Goal: Answer question/provide support

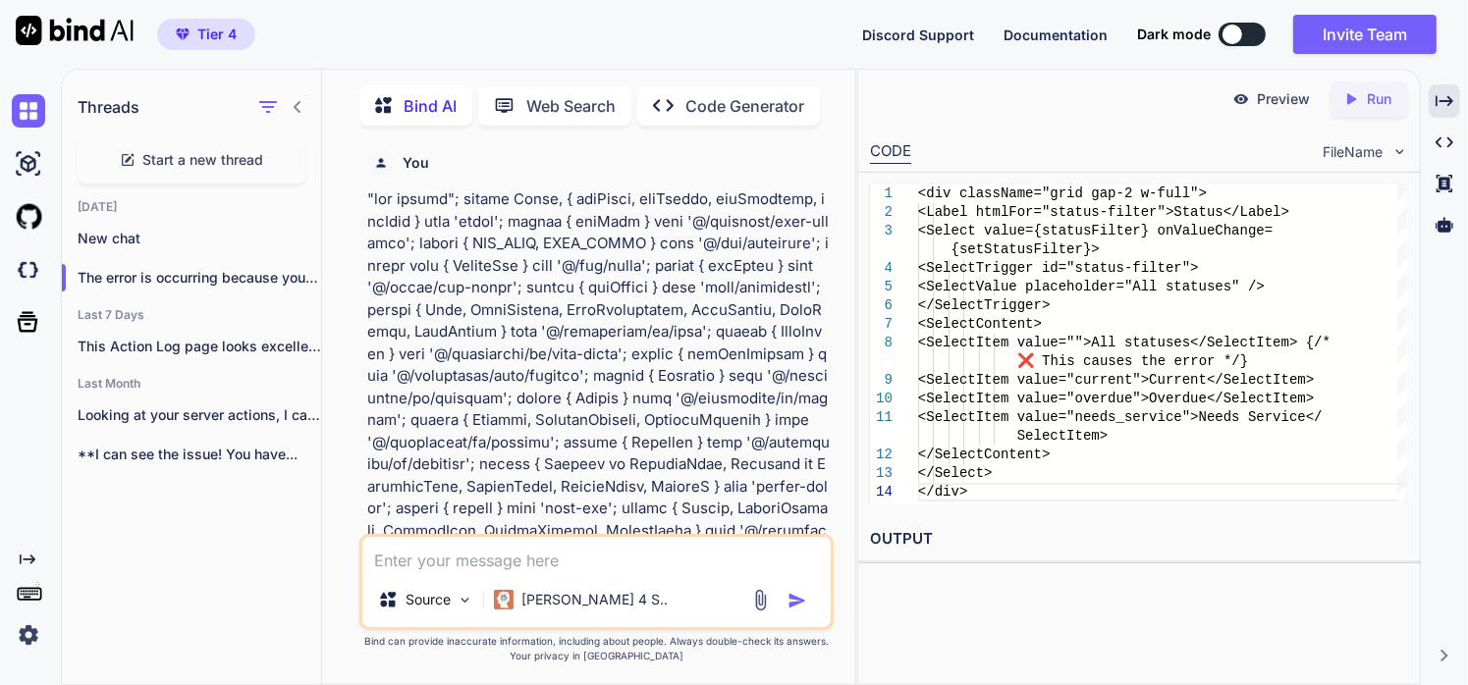
scroll to position [195680, 0]
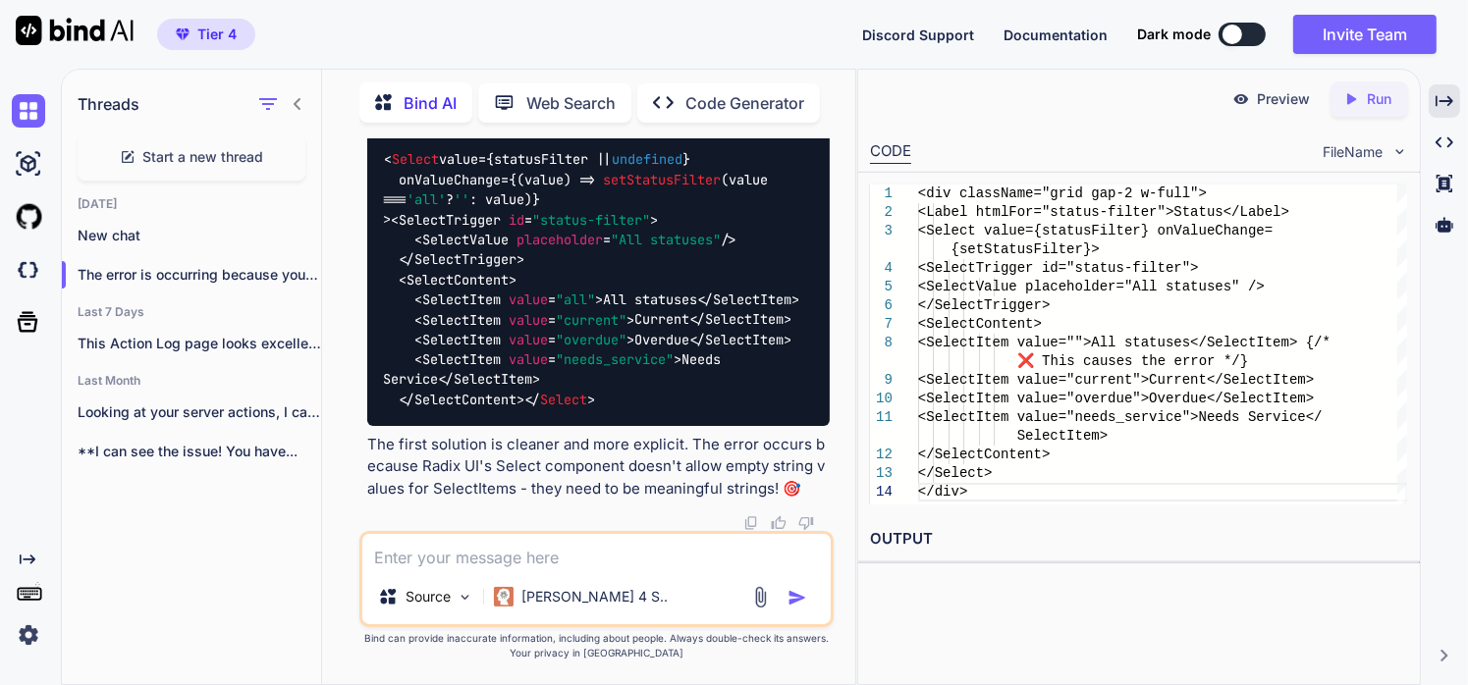
click at [435, 544] on textarea at bounding box center [596, 551] width 468 height 35
paste textarea ""use client"; import React, { useState, useEffect, useCallback, useMemo } from …"
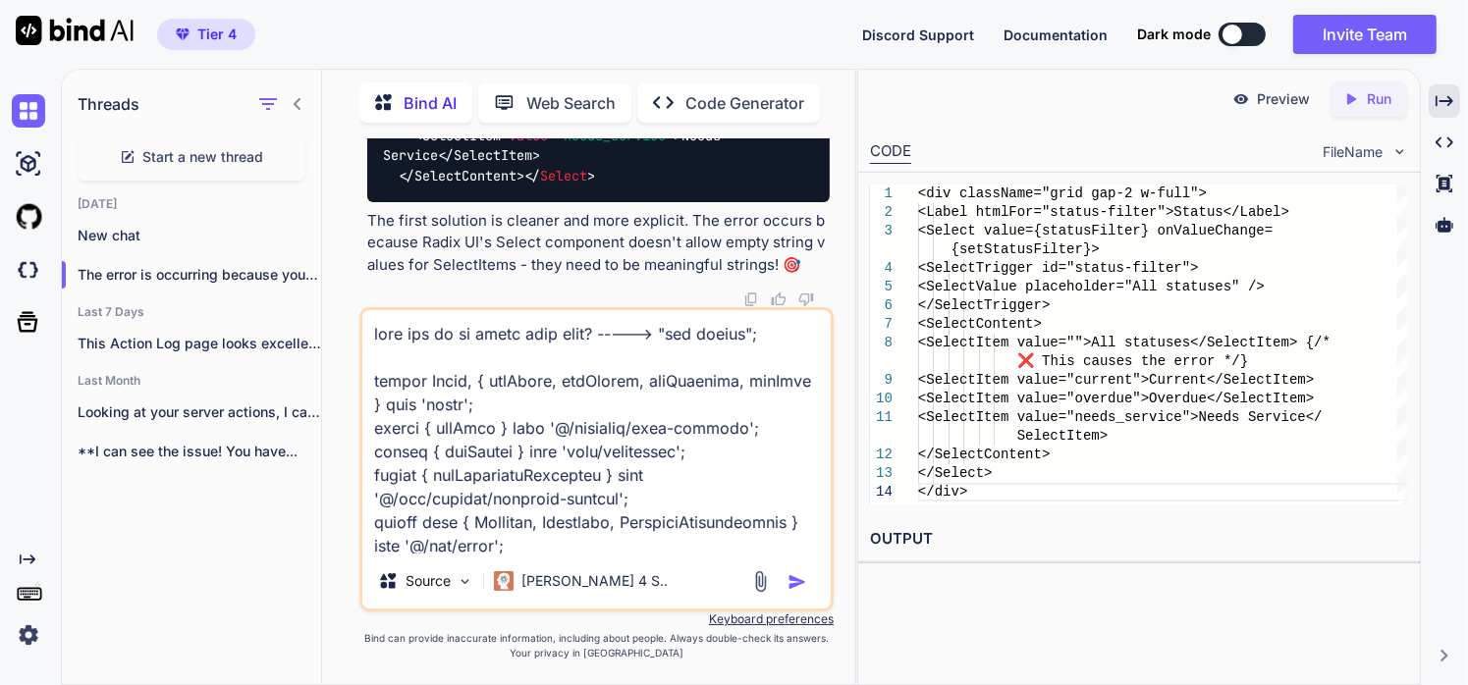
scroll to position [15366, 0]
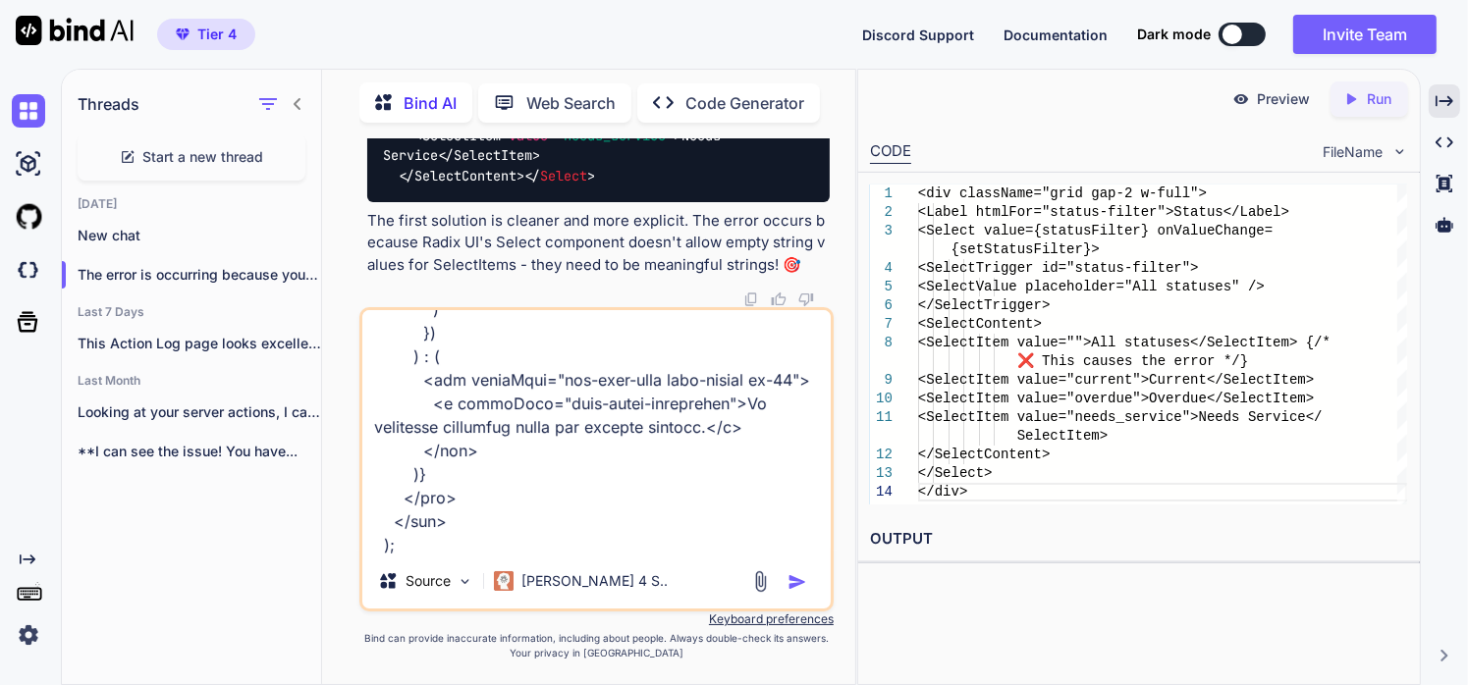
type textarea "what can we do about this page? -----> "use client"; import React, { useState, …"
click at [804, 585] on img "button" at bounding box center [798, 582] width 20 height 20
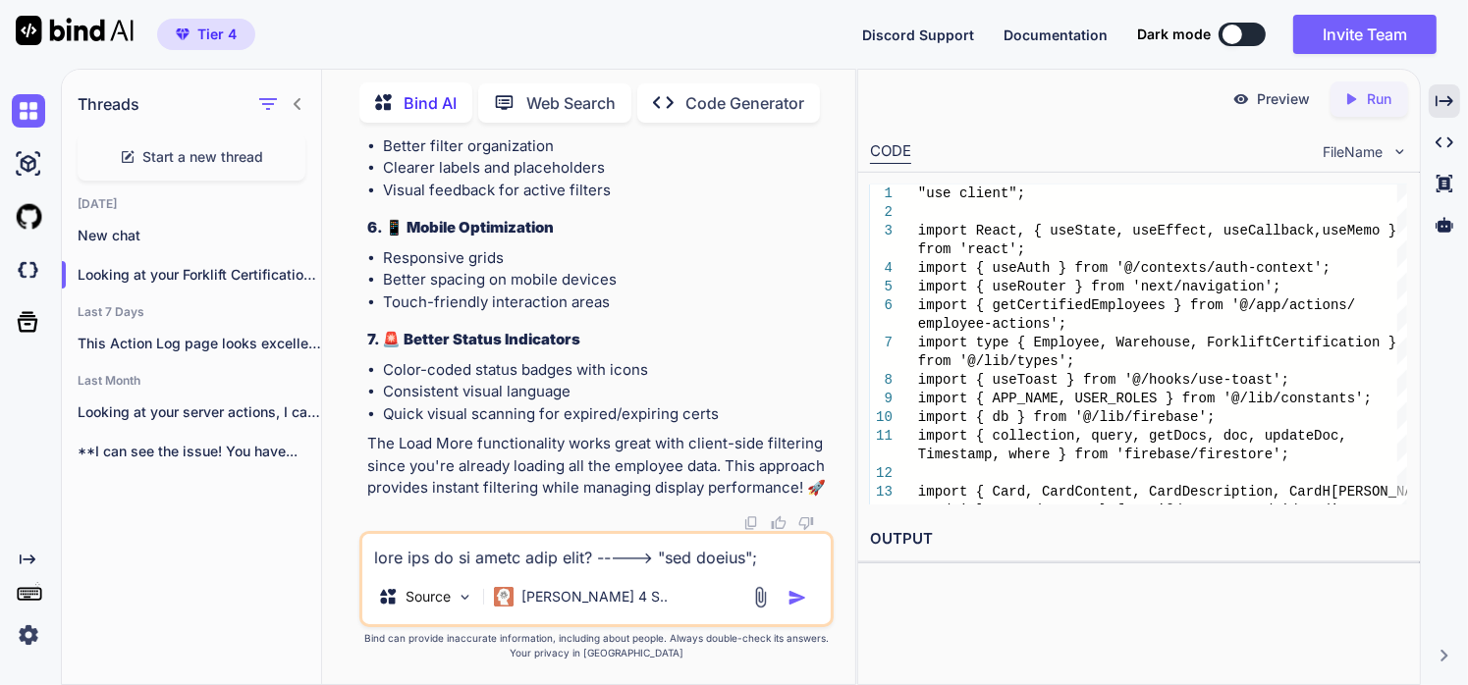
scroll to position [202036, 0]
click at [485, 570] on textarea at bounding box center [596, 551] width 468 height 35
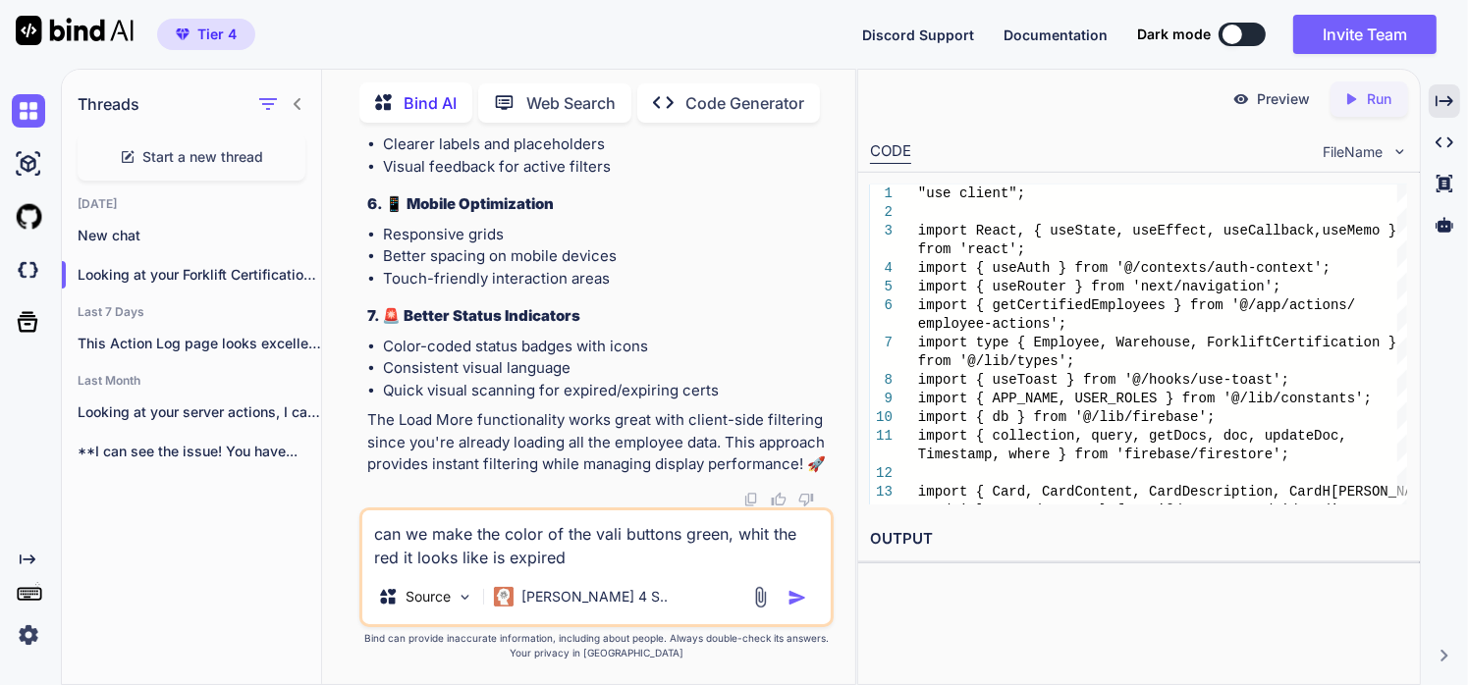
type textarea "can we make the color of the vali buttons green, whit the red it looks like is …"
click at [794, 597] on img "button" at bounding box center [798, 598] width 20 height 20
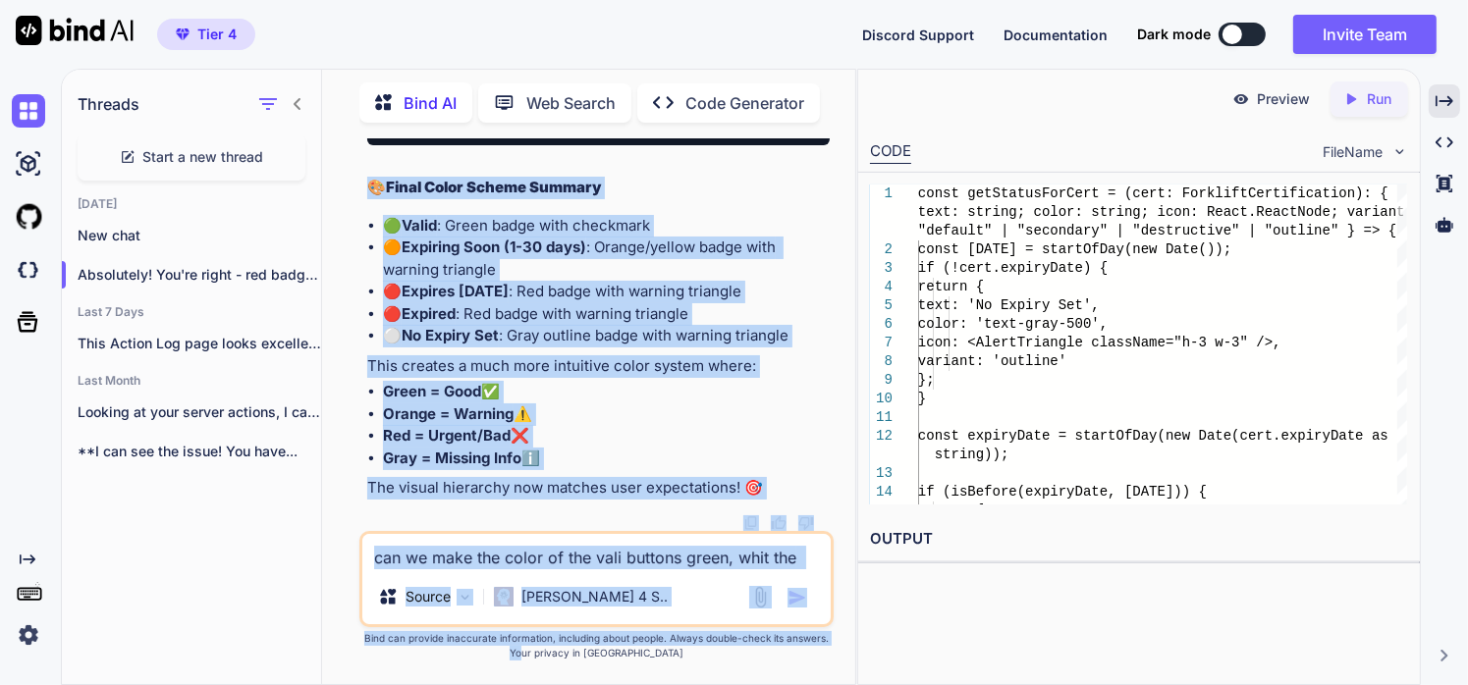
scroll to position [223270, 0]
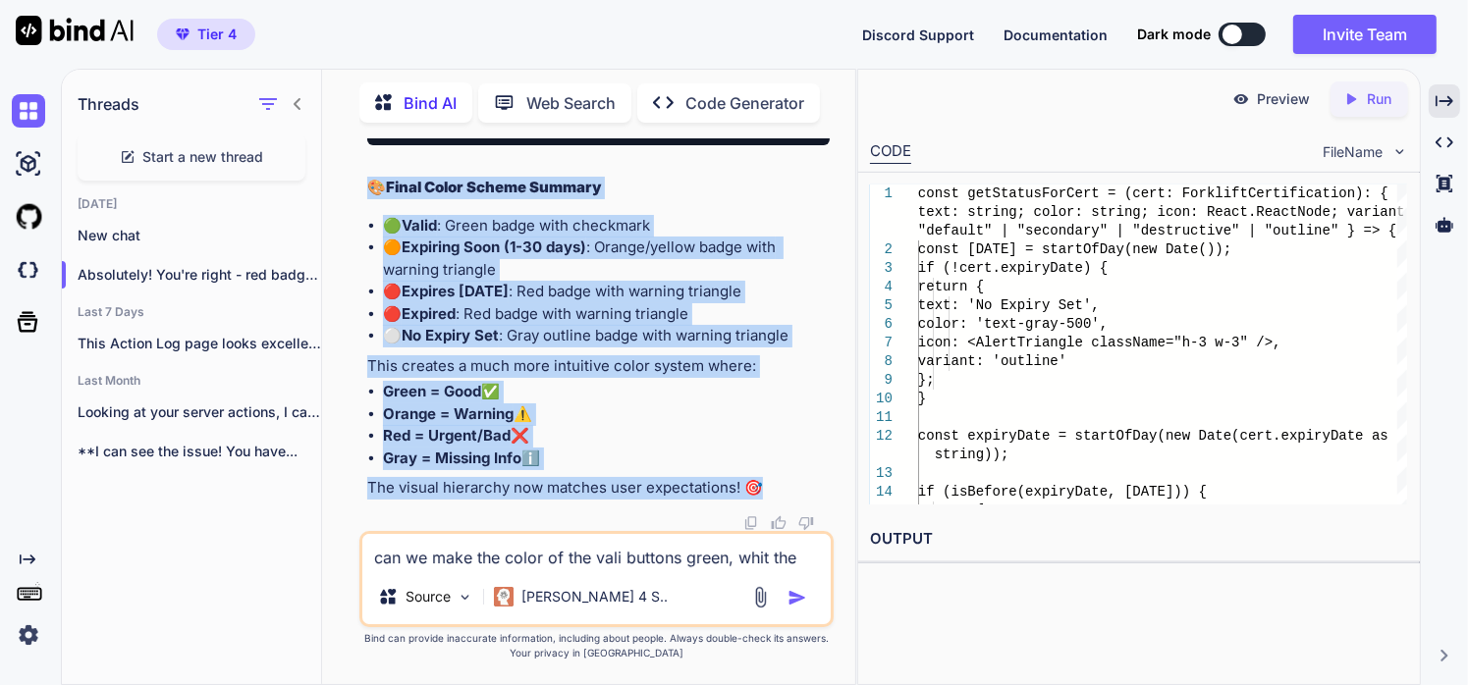
drag, startPoint x: 361, startPoint y: 359, endPoint x: 766, endPoint y: 485, distance: 423.6
click at [766, 485] on div "You Bind AI I can see that the analytics card is indeed missing from your logs …" at bounding box center [596, 411] width 474 height 546
copy div "Loremipsum! Dol'si ametc - adi elitse doe "Tempo" incididuntutla etdol ma aliqu…"
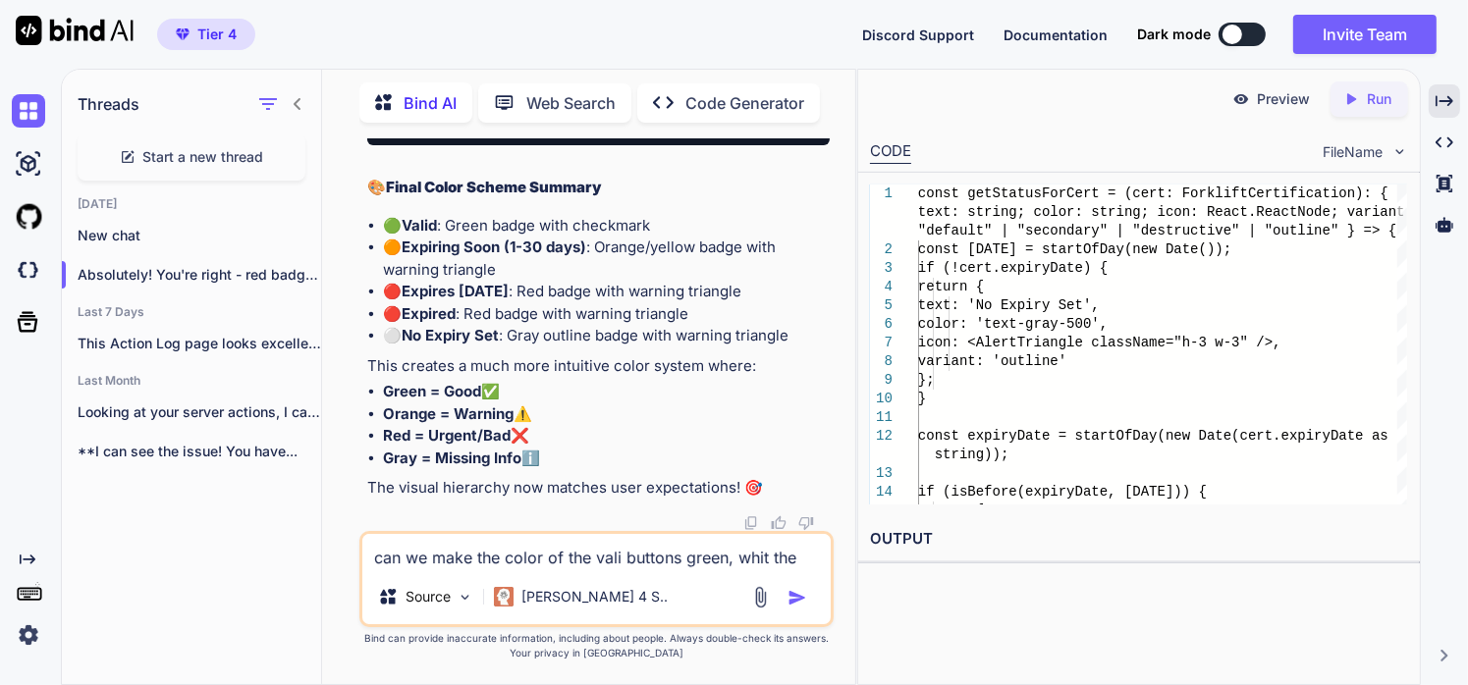
click at [399, 556] on textarea "can we make the color of the vali buttons green, whit the red it looks like is …" at bounding box center [596, 551] width 468 height 35
paste textarea ""use client"; import React, { useEffect, useState, useCallback } from 'react'; …"
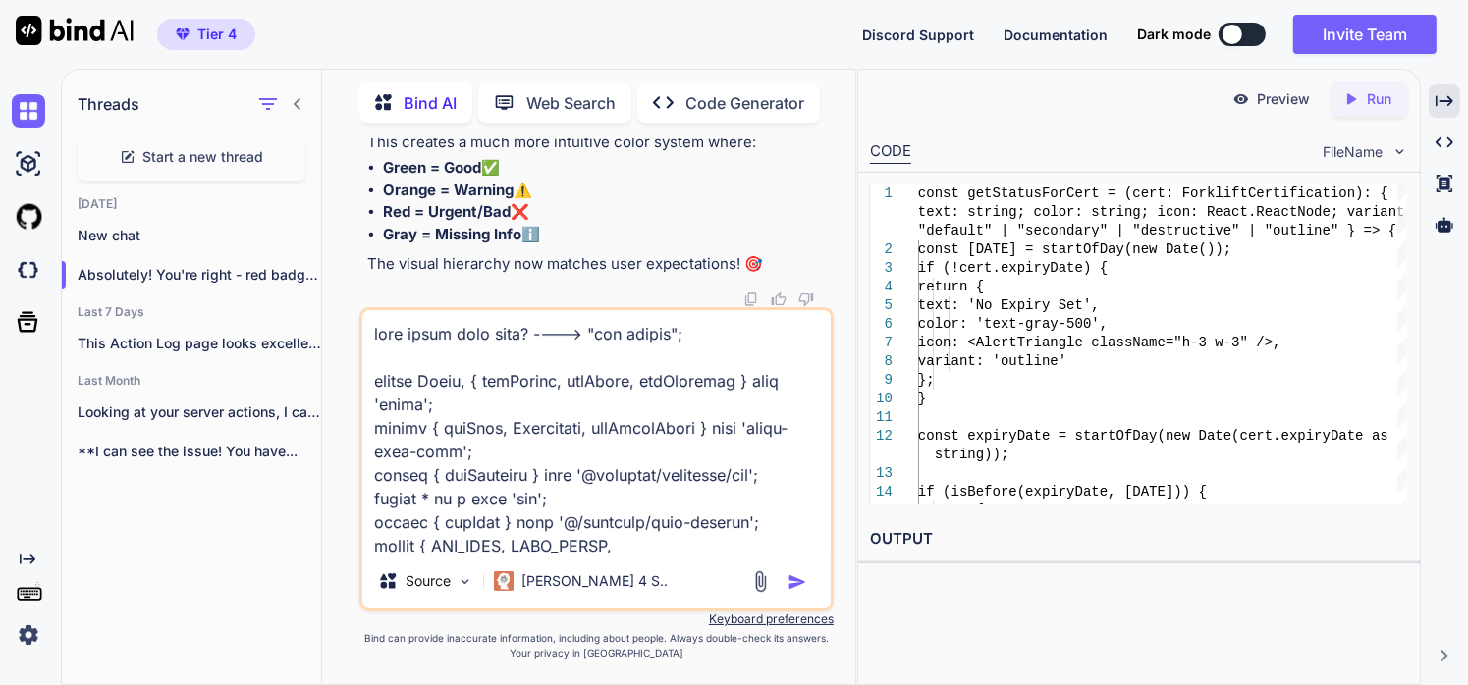
scroll to position [13104, 0]
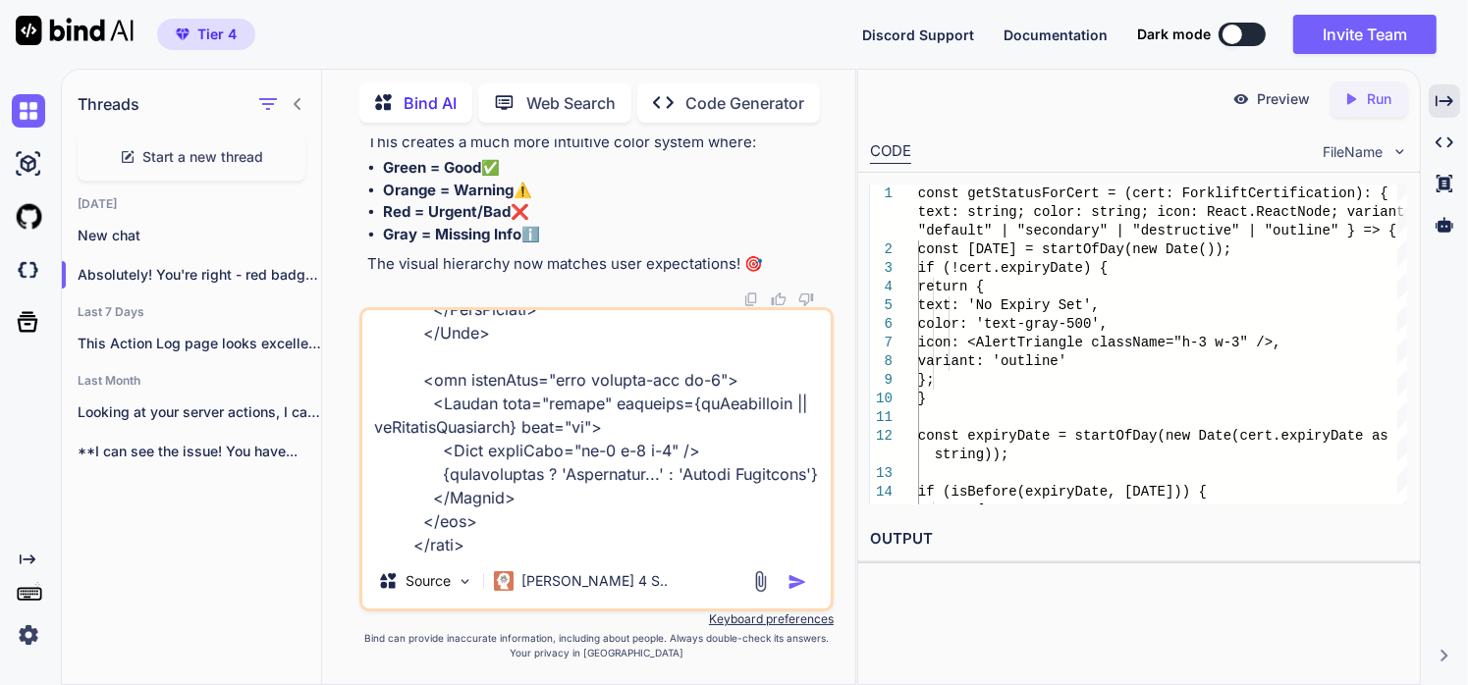
type textarea "what about this page? ----> "use client"; import React, { useEffect, useState, …"
click at [795, 586] on img "button" at bounding box center [798, 582] width 20 height 20
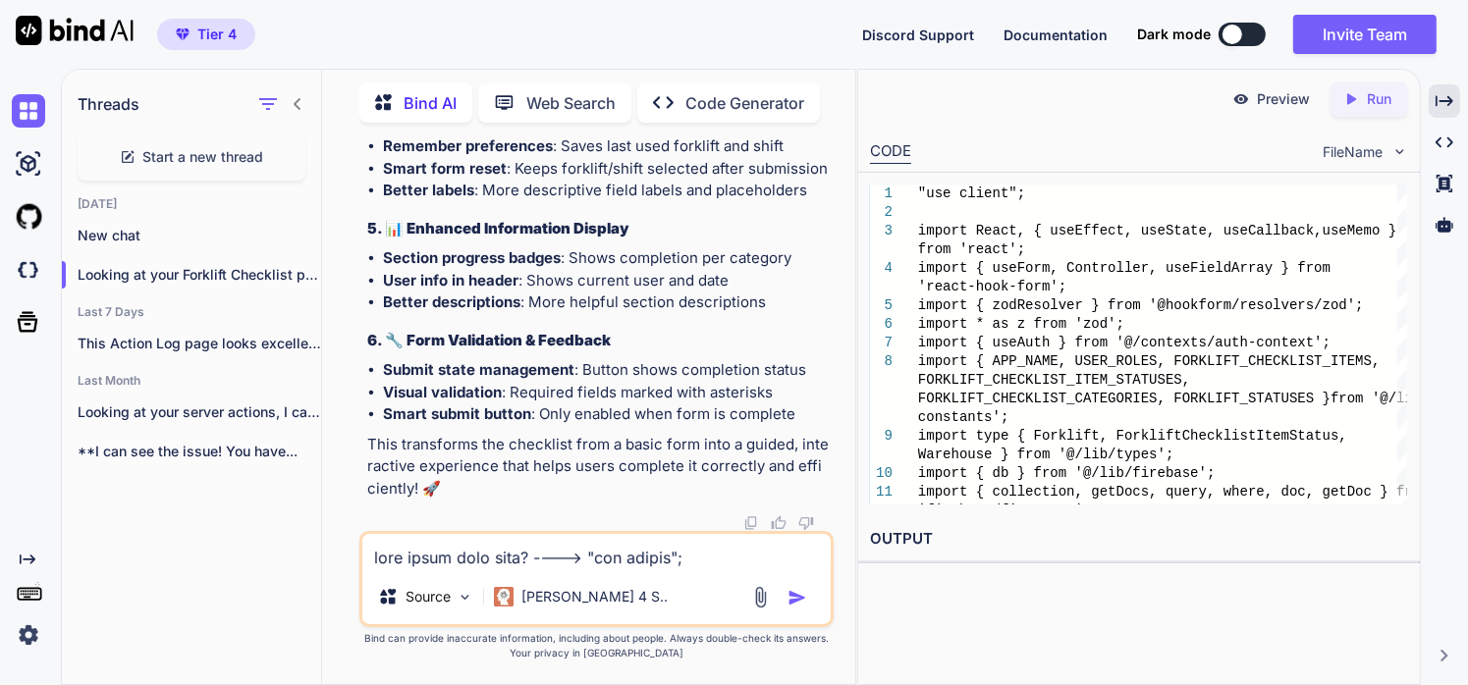
scroll to position [228642, 0]
click at [431, 571] on div "Source Claude 4 S.." at bounding box center [596, 579] width 474 height 96
click at [434, 555] on textarea at bounding box center [596, 551] width 468 height 35
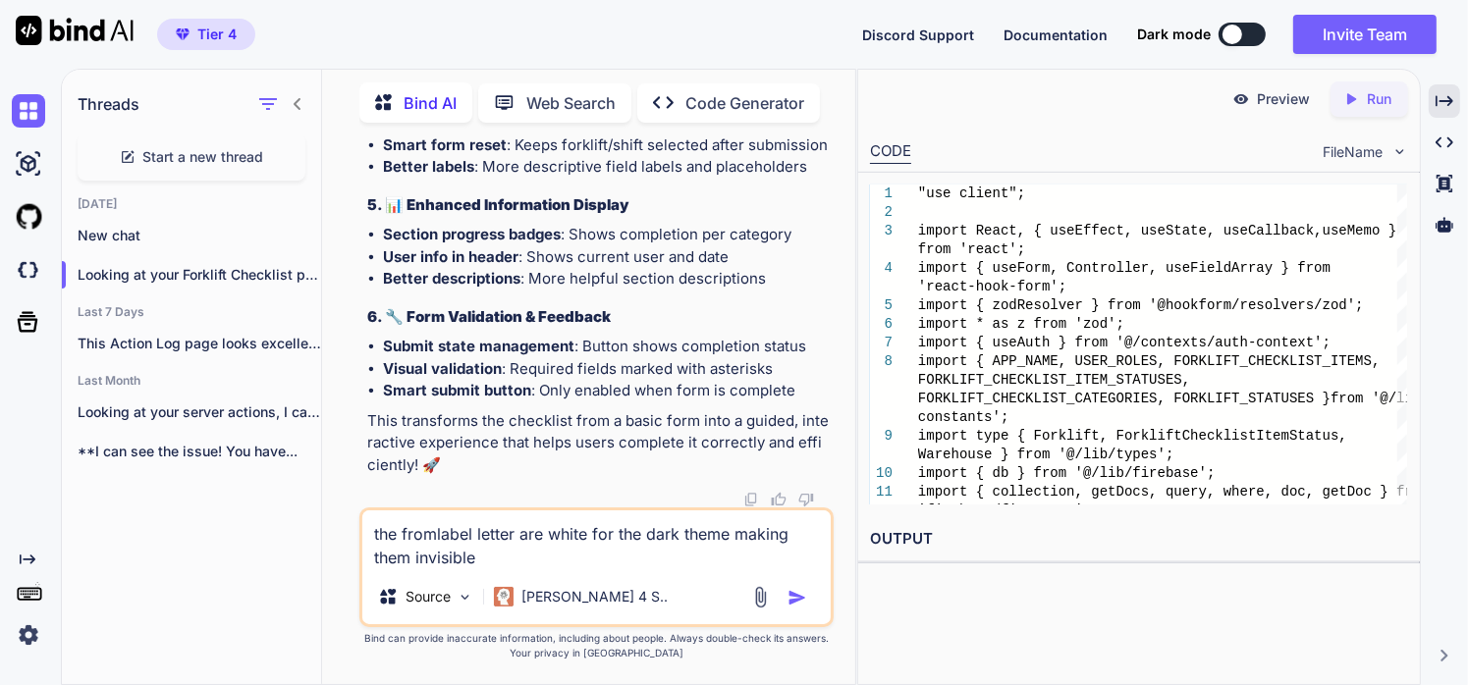
type textarea "the fromlabel letter are white for the dark theme making them invisible"
click at [800, 596] on img "button" at bounding box center [798, 598] width 20 height 20
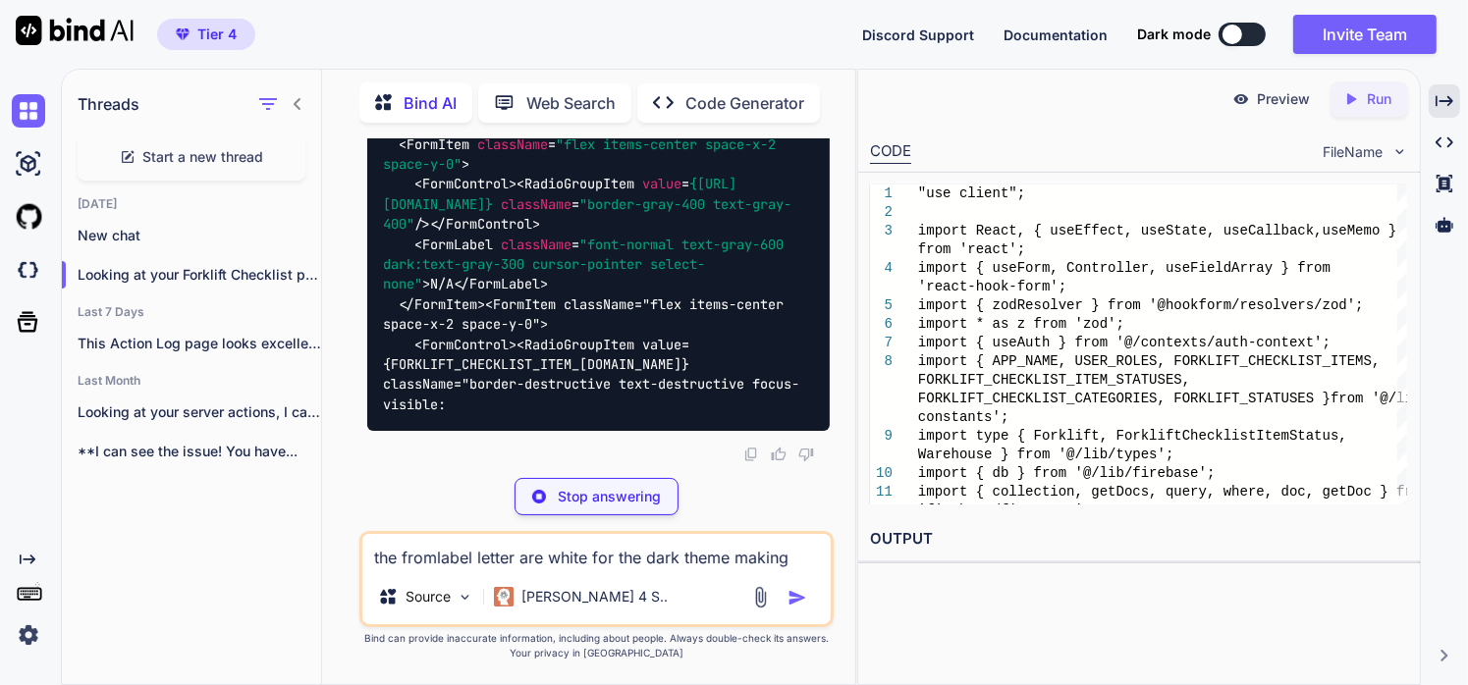
scroll to position [249418, 0]
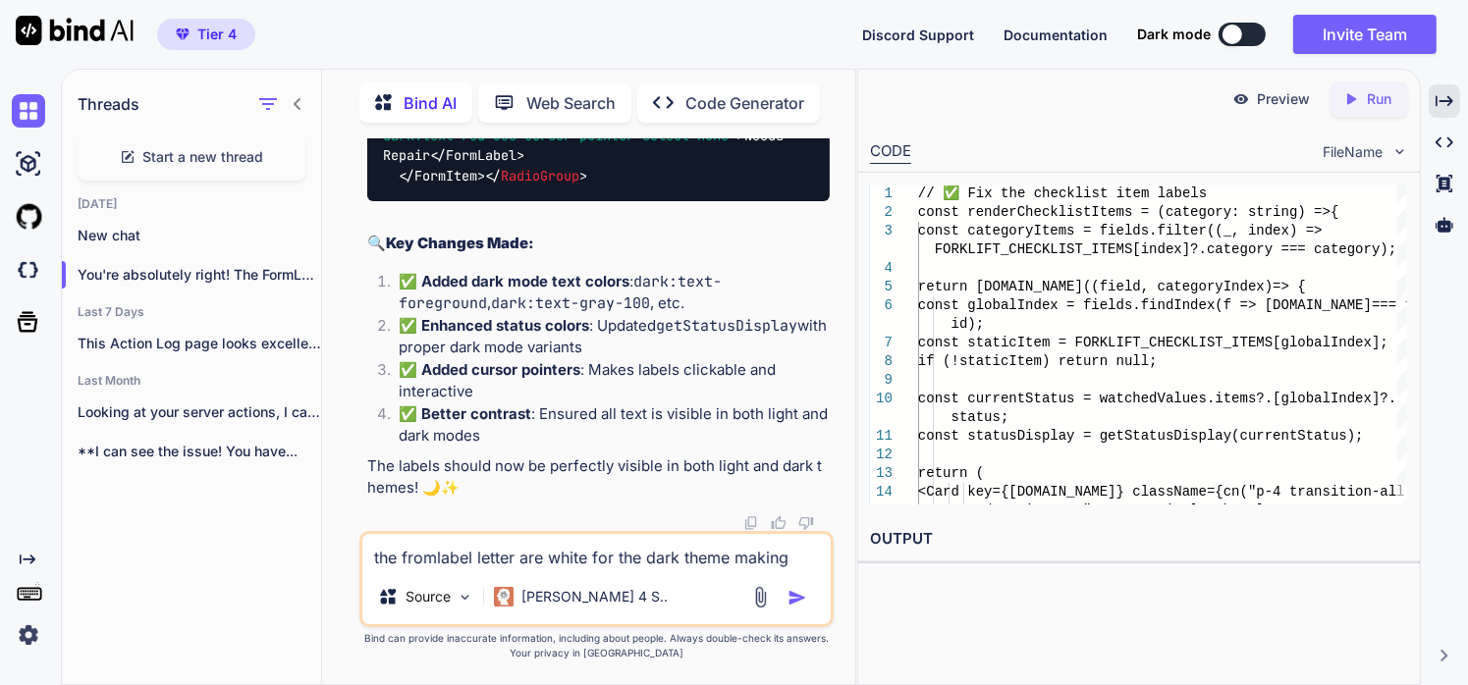
drag, startPoint x: 391, startPoint y: 186, endPoint x: 628, endPoint y: 191, distance: 237.7
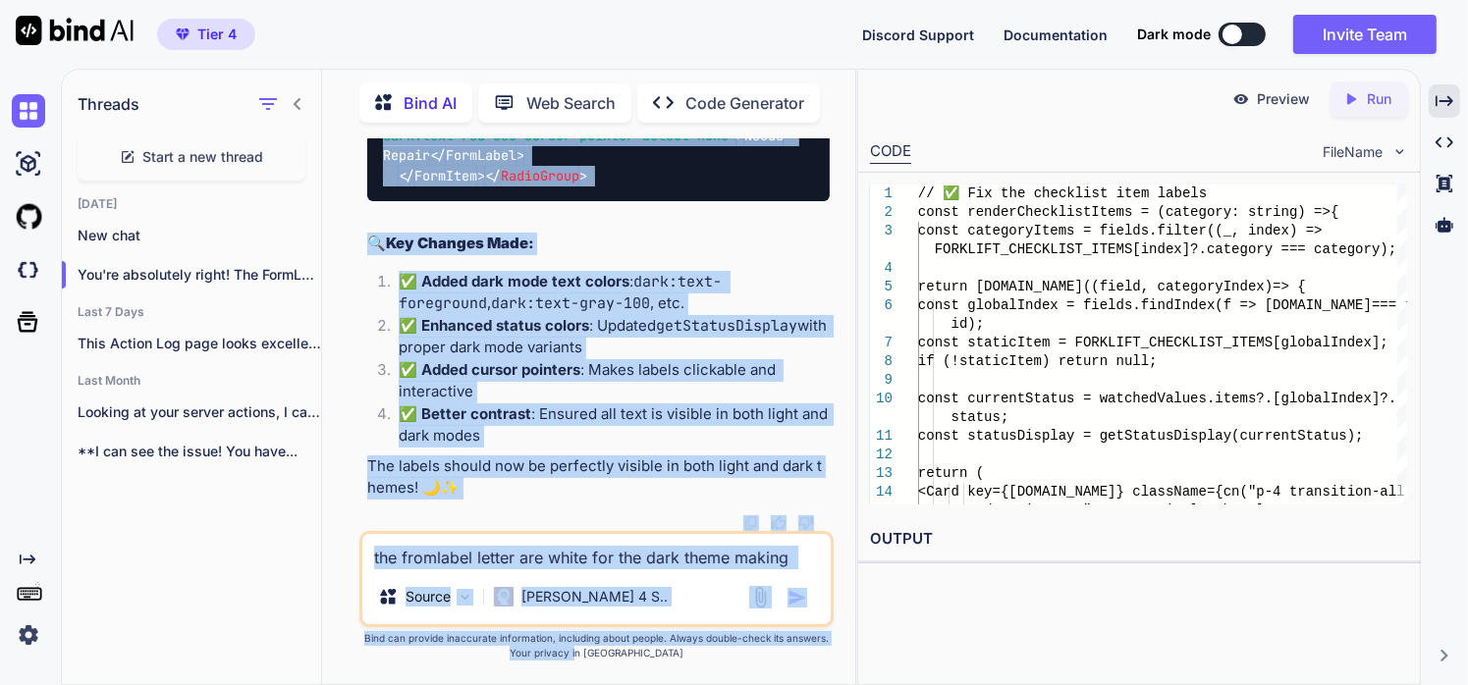
scroll to position [252568, 0]
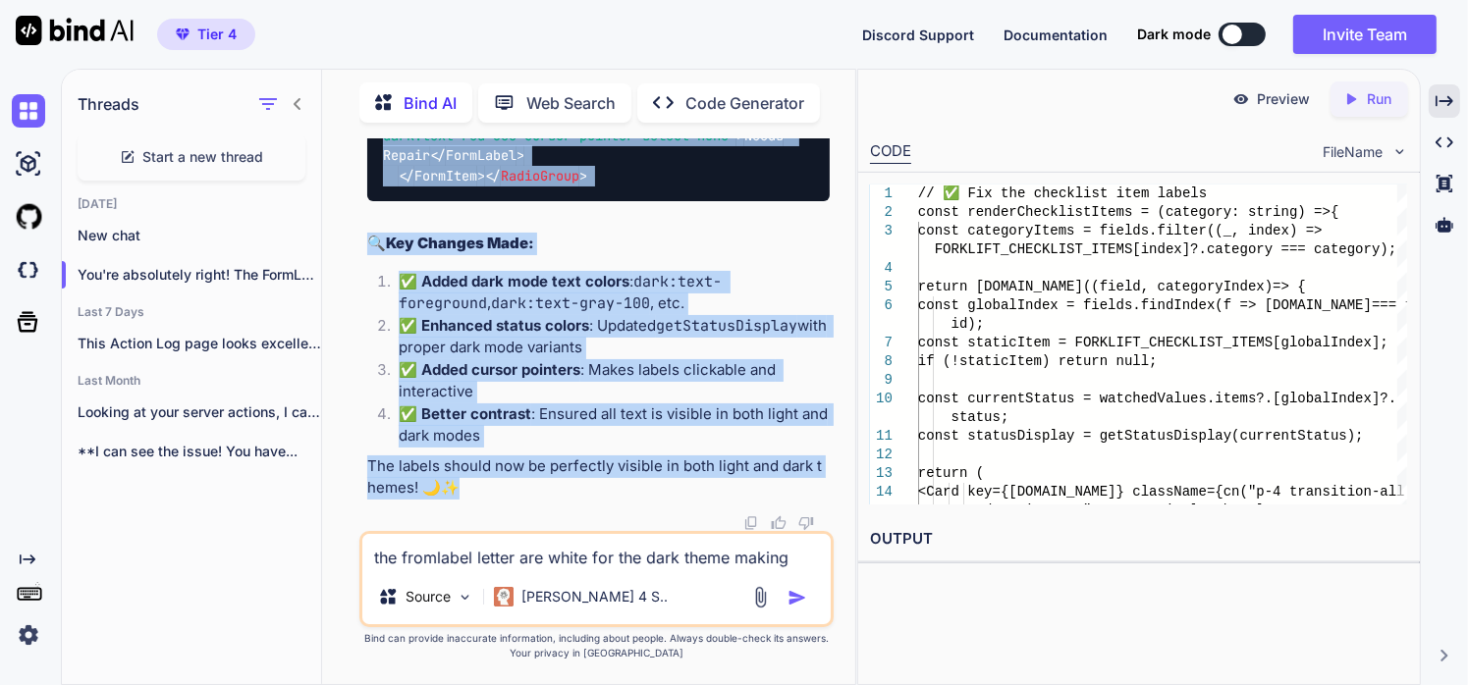
drag, startPoint x: 367, startPoint y: 265, endPoint x: 567, endPoint y: 483, distance: 295.4
copy div "Lor'ip dolorsitam conse! Adi ElitSeddo eius te incididun ut labo etdo. Mag'a en…"
